Goal: Transaction & Acquisition: Obtain resource

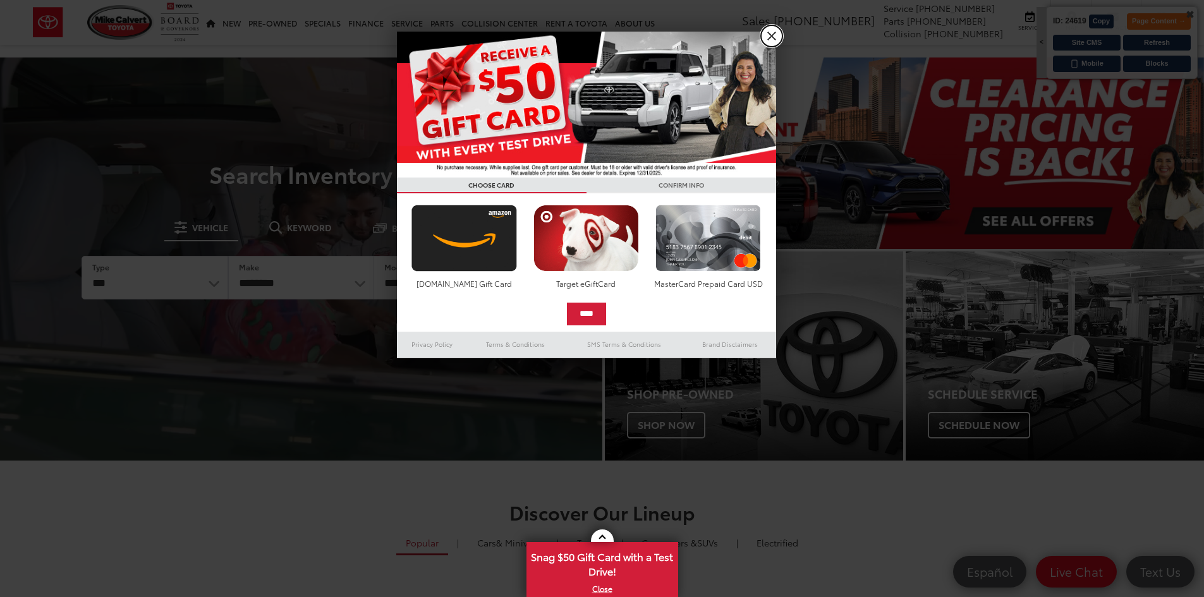
drag, startPoint x: 775, startPoint y: 30, endPoint x: 757, endPoint y: 49, distance: 25.5
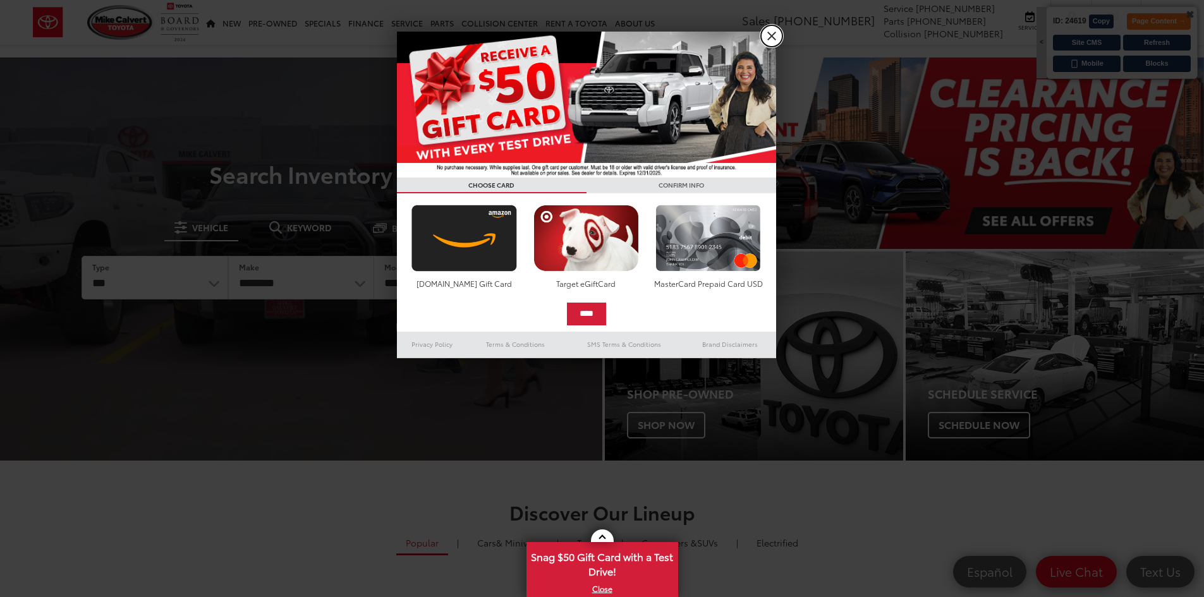
click at [775, 30] on link "X" at bounding box center [771, 35] width 21 height 21
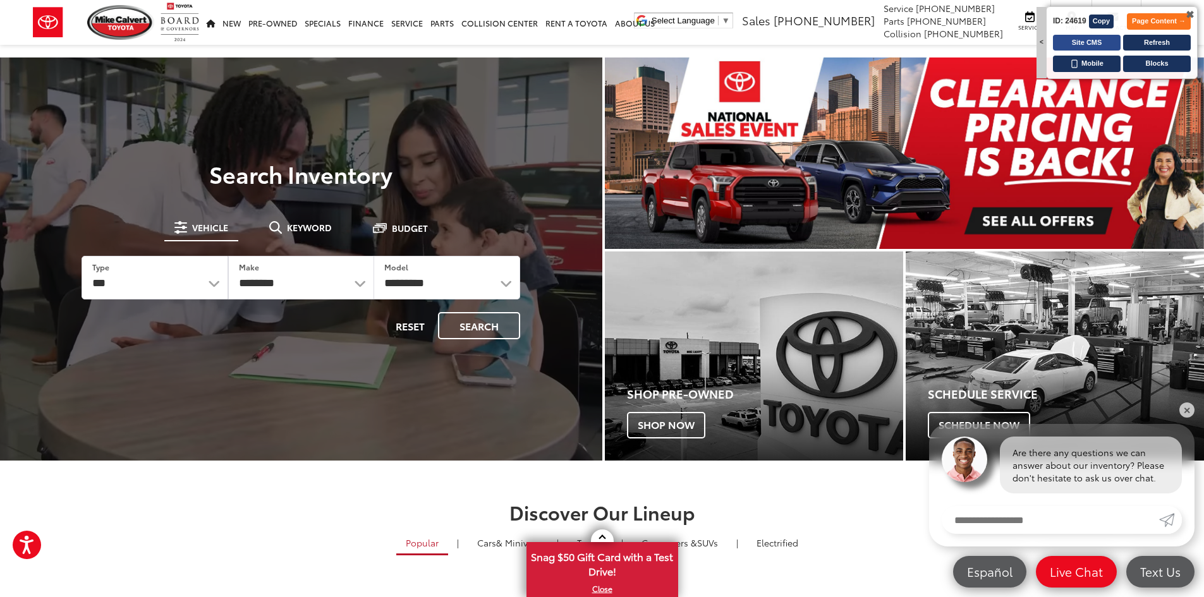
click at [1099, 41] on button "Site CMS" at bounding box center [1087, 43] width 68 height 16
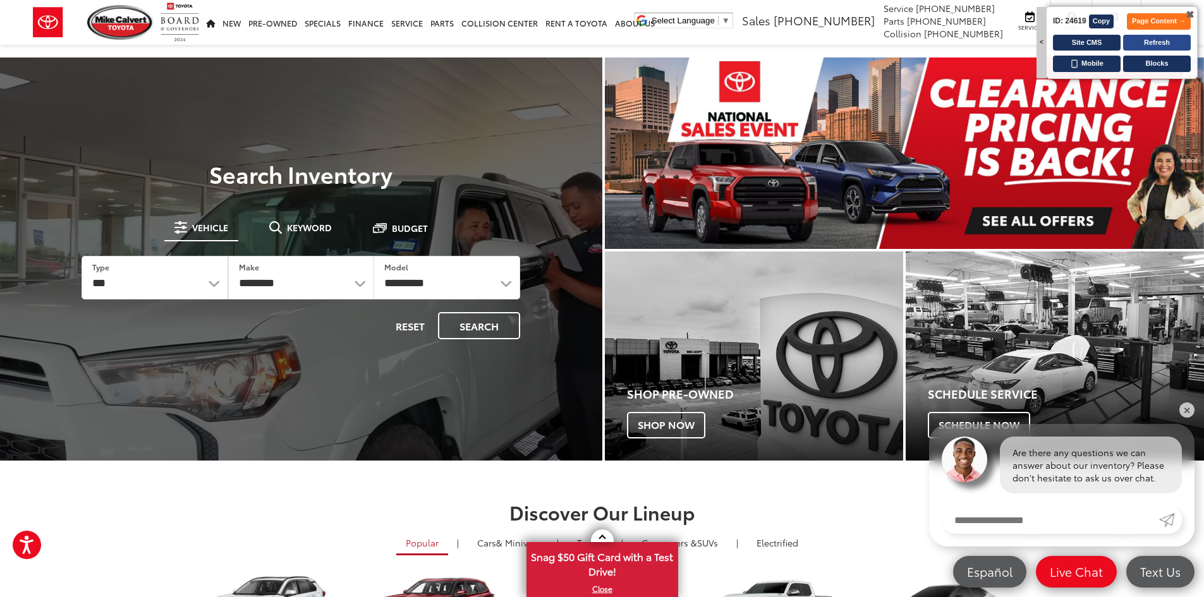
click at [1159, 40] on button "Refresh" at bounding box center [1157, 43] width 68 height 16
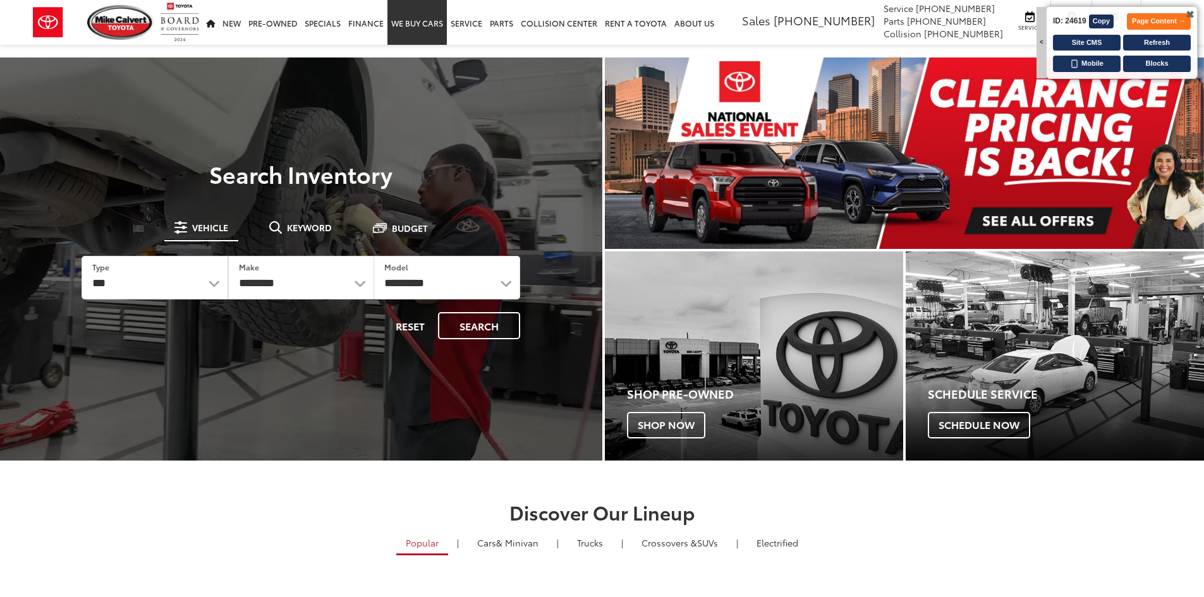
click at [427, 25] on link "WE BUY CARS" at bounding box center [416, 22] width 59 height 45
